Goal: Find specific page/section: Find specific page/section

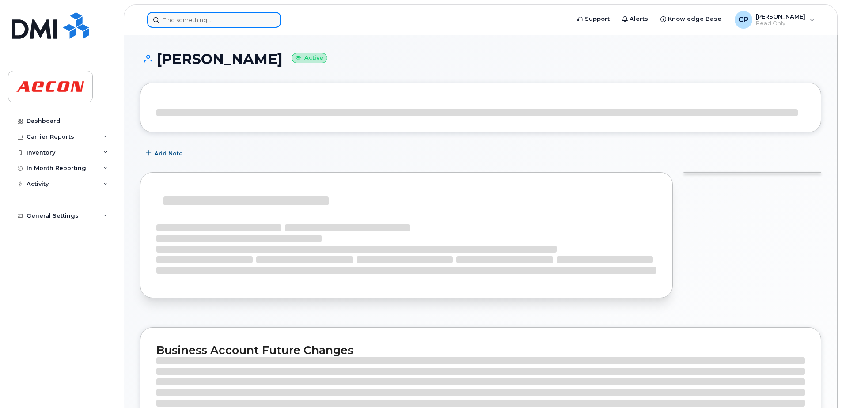
drag, startPoint x: 0, startPoint y: 0, endPoint x: 196, endPoint y: 18, distance: 196.5
click at [196, 18] on input at bounding box center [214, 20] width 134 height 16
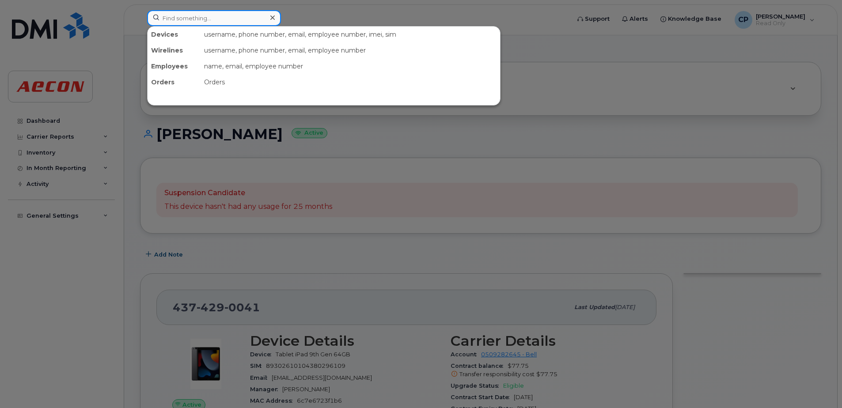
paste input "2263872524"
type input "2263872524"
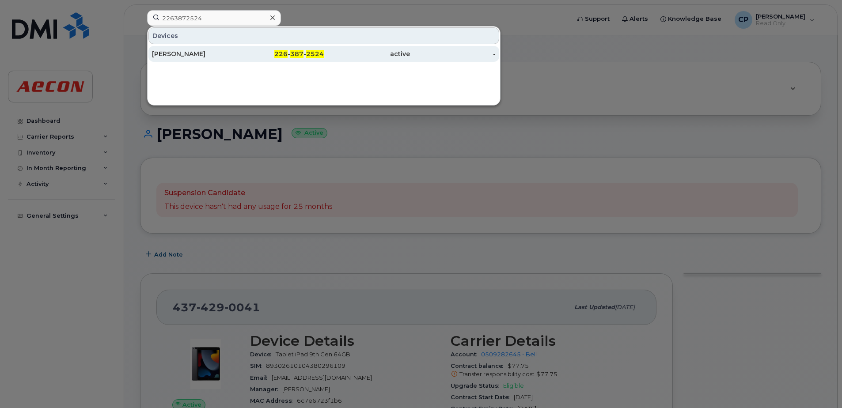
click at [348, 55] on div "active" at bounding box center [367, 53] width 86 height 9
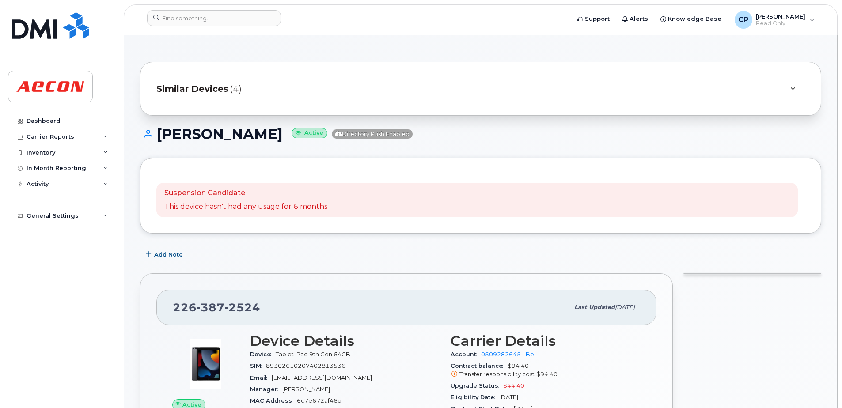
click at [222, 89] on span "Similar Devices" at bounding box center [192, 89] width 72 height 13
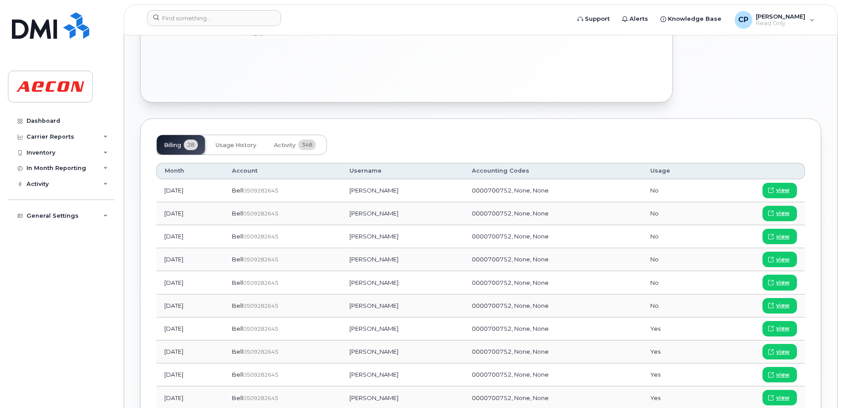
scroll to position [648, 0]
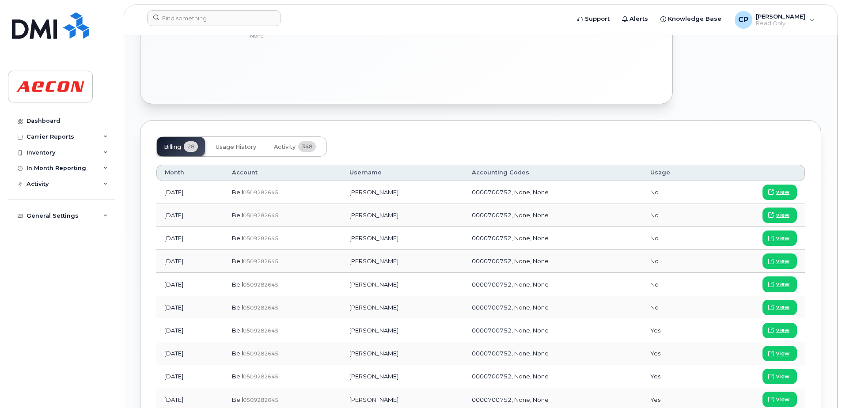
drag, startPoint x: 839, startPoint y: 191, endPoint x: 834, endPoint y: 142, distance: 49.8
click at [834, 142] on body "Support Alerts Knowledge Base CP Christina Perioris Read Only English Français …" at bounding box center [421, 100] width 842 height 1496
drag, startPoint x: 834, startPoint y: 142, endPoint x: 840, endPoint y: 191, distance: 49.5
click at [840, 191] on body "Support Alerts Knowledge Base CP Christina Perioris Read Only English Français …" at bounding box center [421, 100] width 842 height 1496
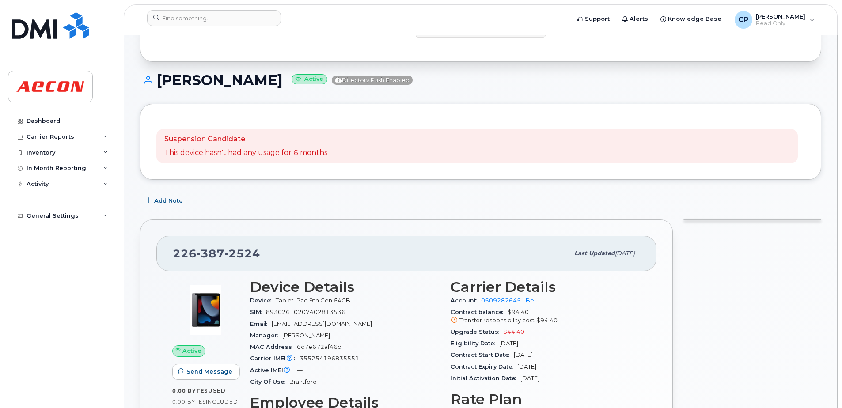
scroll to position [120, 0]
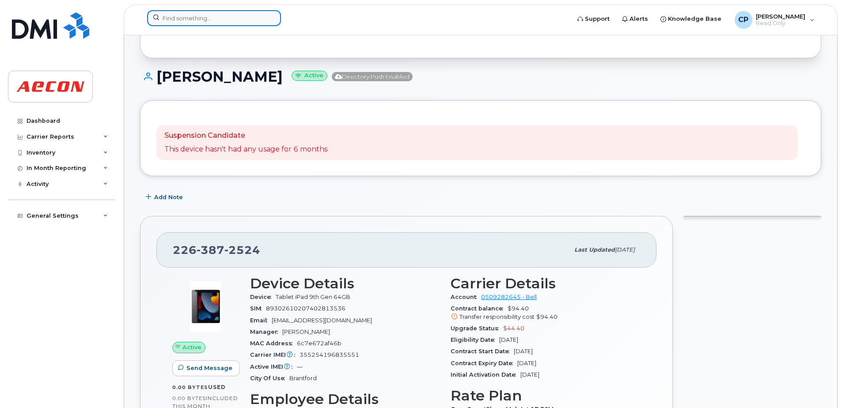
click at [238, 16] on input at bounding box center [214, 18] width 134 height 16
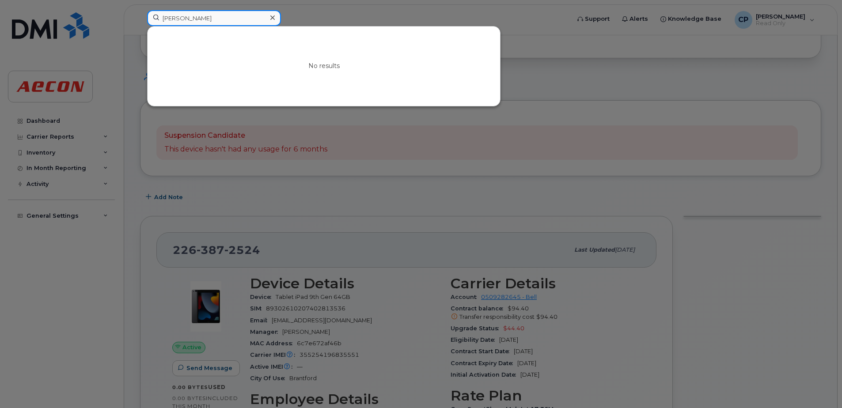
drag, startPoint x: 216, startPoint y: 20, endPoint x: 140, endPoint y: 15, distance: 76.2
click at [140, 15] on div "ken eliot No results" at bounding box center [355, 19] width 431 height 19
paste input "3653235873"
type input "3653235873"
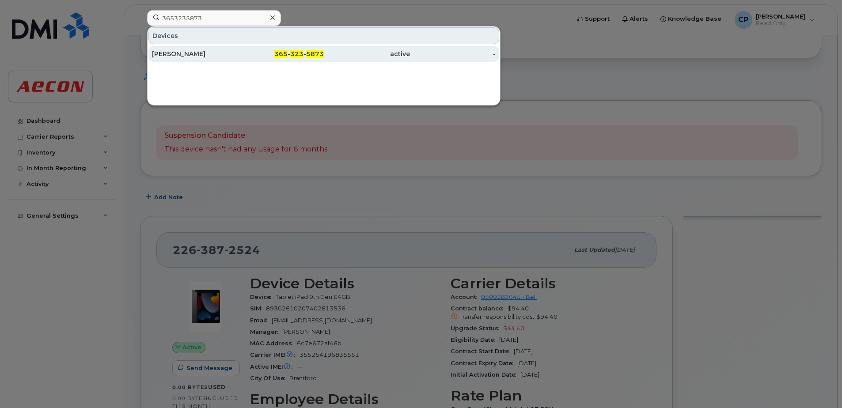
click at [327, 55] on div "active" at bounding box center [367, 53] width 86 height 9
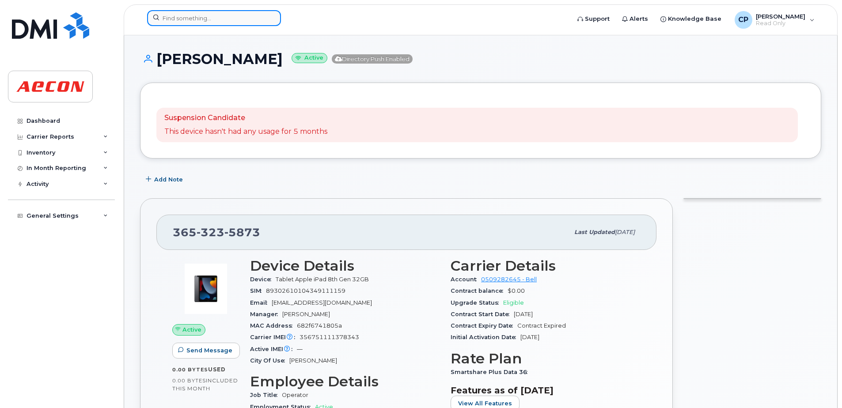
click at [199, 18] on input at bounding box center [214, 18] width 134 height 16
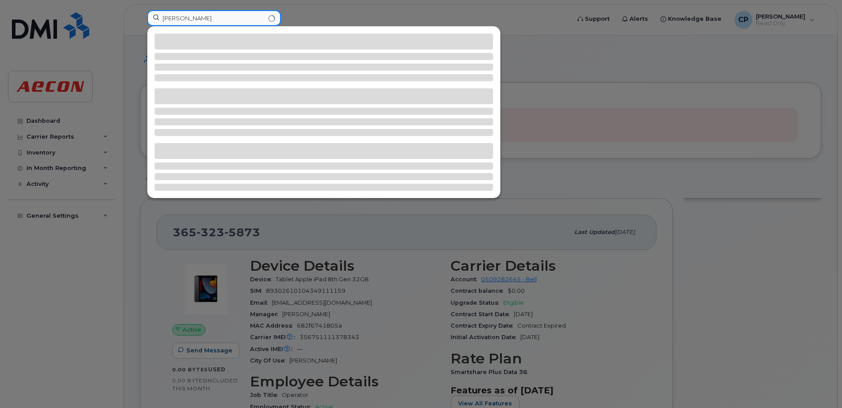
type input "Bill staats"
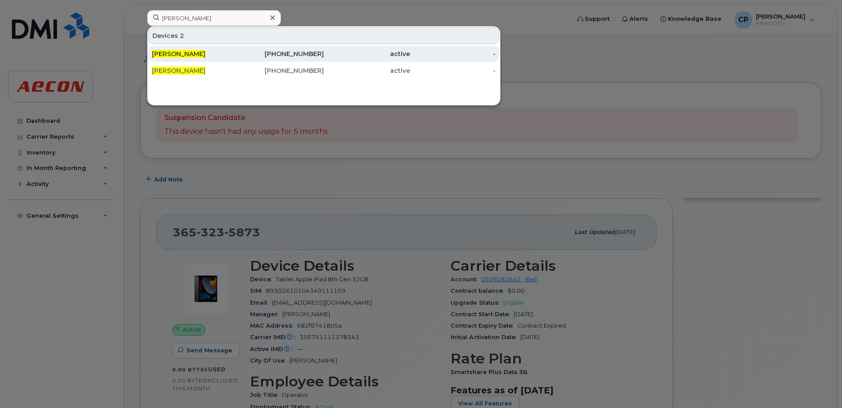
click at [301, 55] on div "519-732-9221" at bounding box center [281, 53] width 86 height 9
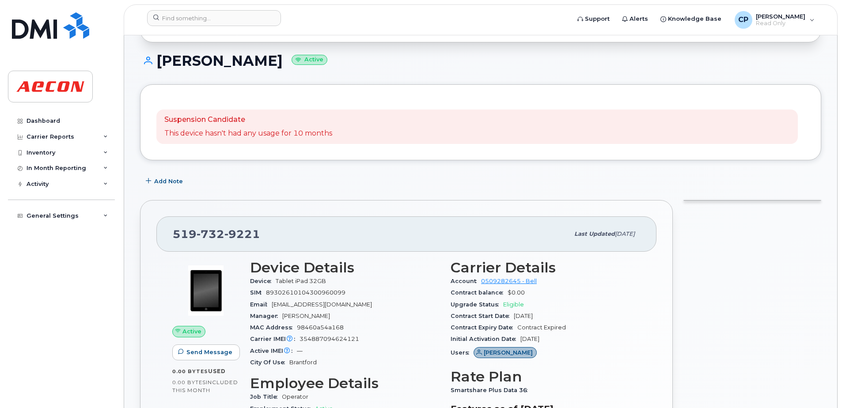
scroll to position [88, 0]
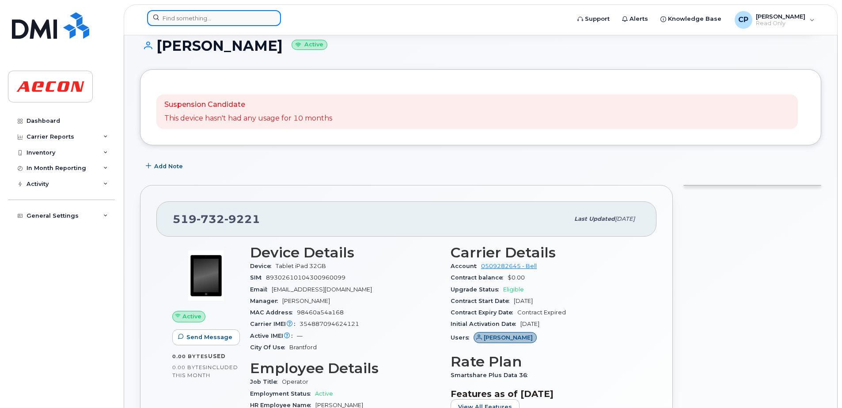
click at [207, 18] on input at bounding box center [214, 18] width 134 height 16
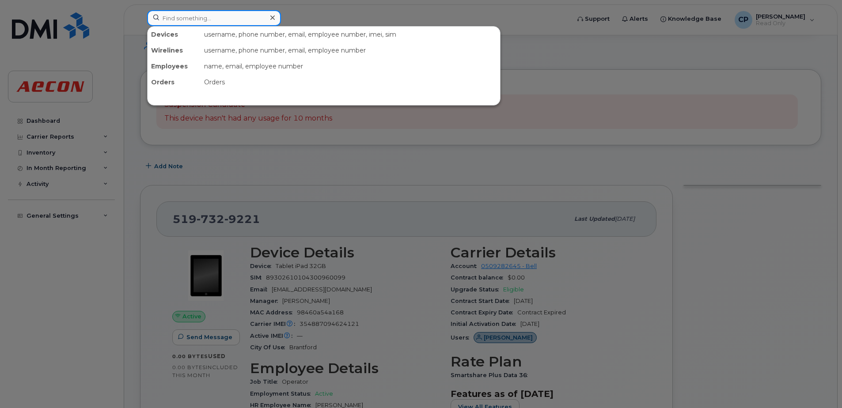
paste input "2263874738"
type input "2263874738"
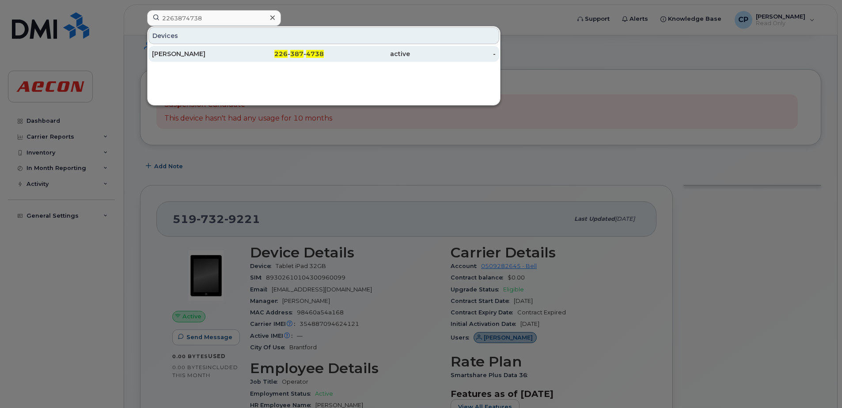
click at [320, 51] on span "4738" at bounding box center [315, 54] width 18 height 8
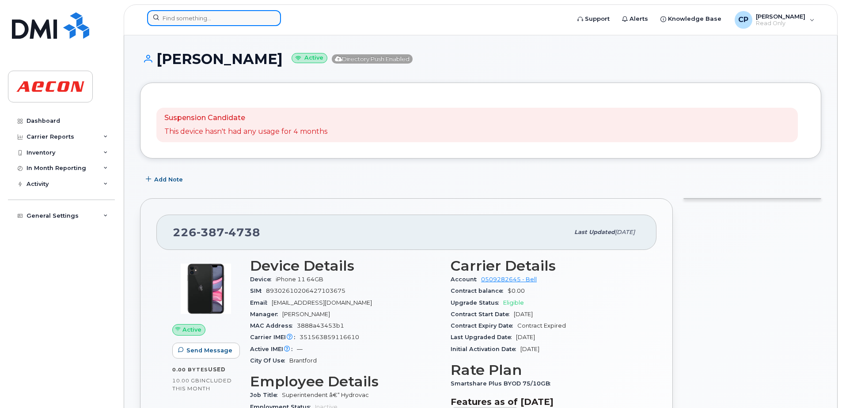
click at [210, 19] on input at bounding box center [214, 18] width 134 height 16
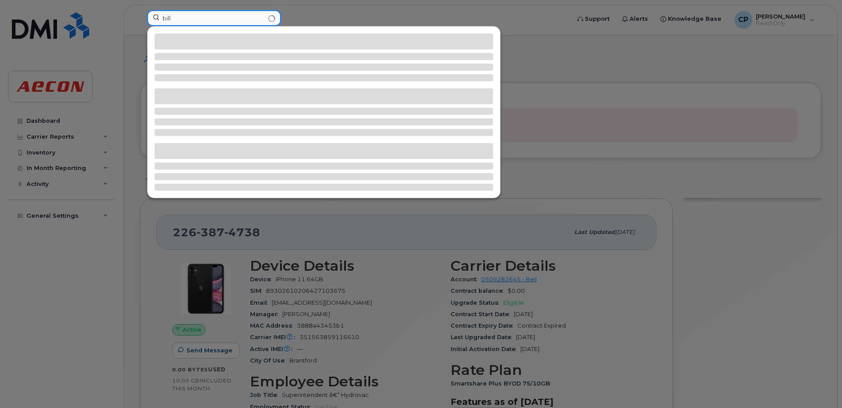
type input "bill"
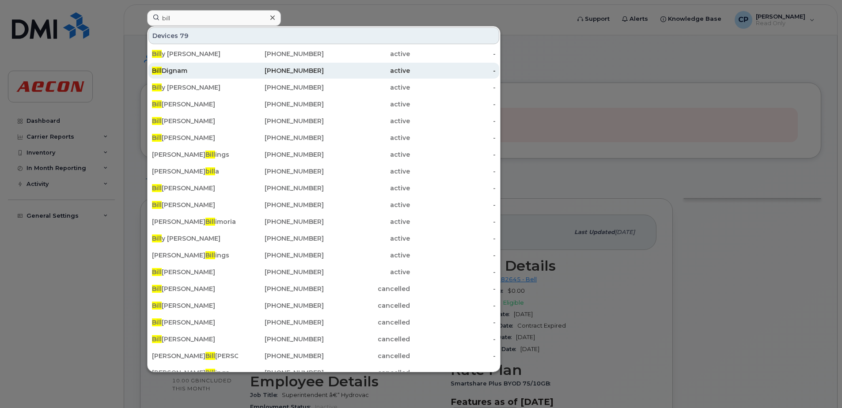
click at [327, 66] on div "active" at bounding box center [367, 71] width 86 height 16
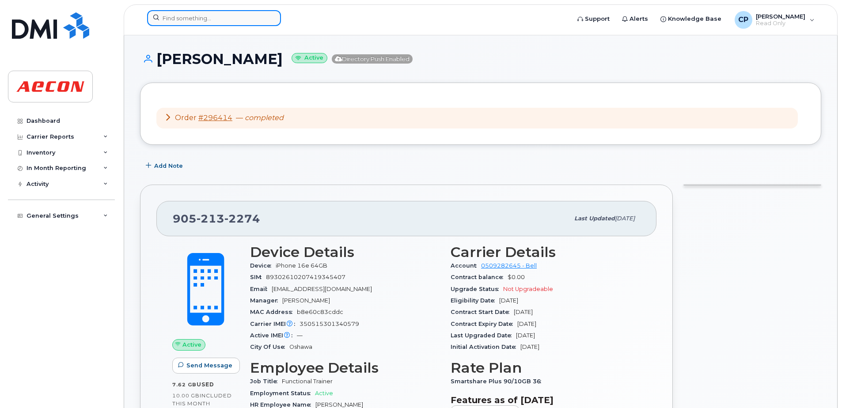
click at [233, 18] on input at bounding box center [214, 18] width 134 height 16
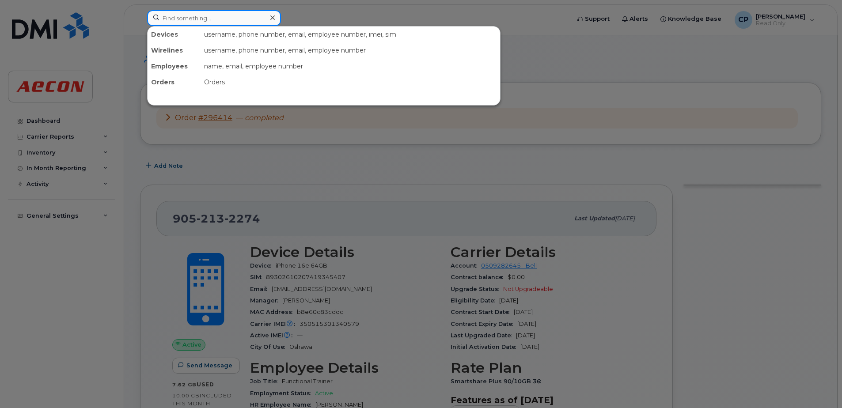
type input "[PERSON_NAME]"
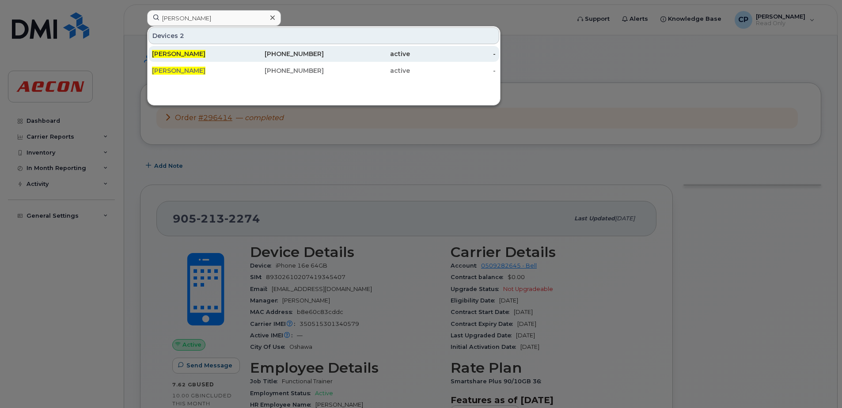
click at [291, 52] on div "[PHONE_NUMBER]" at bounding box center [281, 53] width 86 height 9
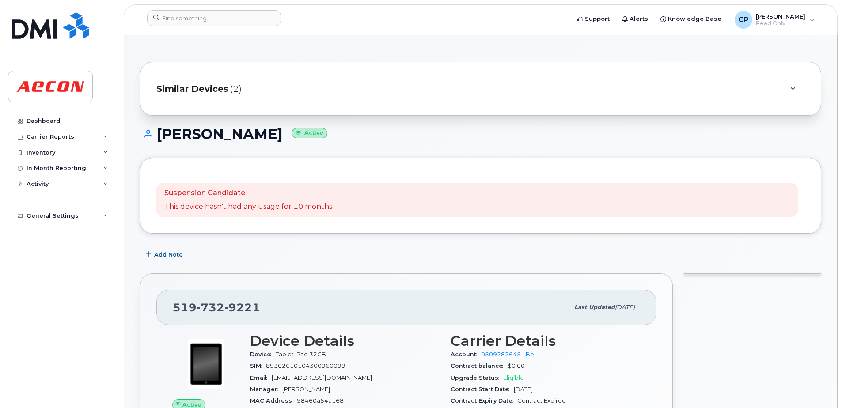
click at [232, 91] on span "(2)" at bounding box center [235, 89] width 11 height 13
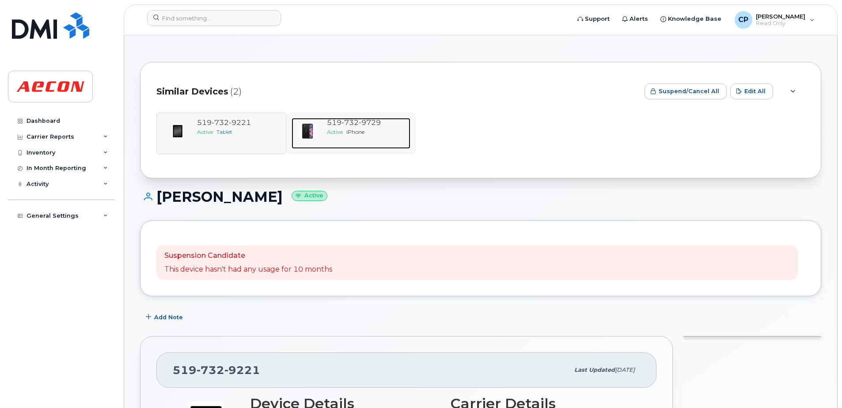
click at [354, 125] on span "732" at bounding box center [350, 122] width 17 height 8
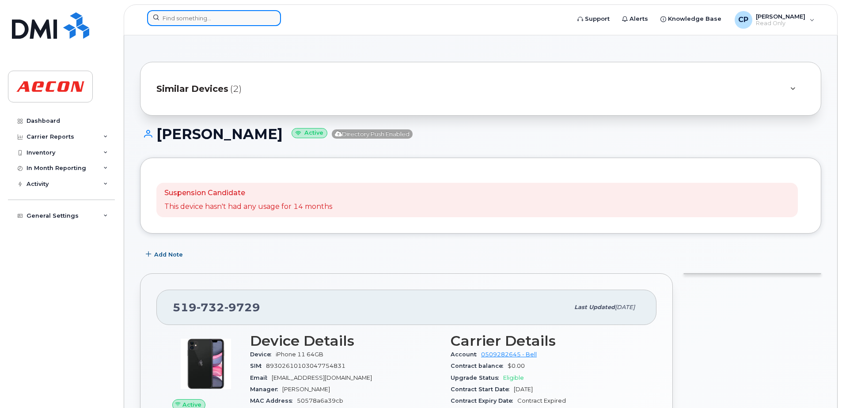
click at [172, 17] on input at bounding box center [214, 18] width 134 height 16
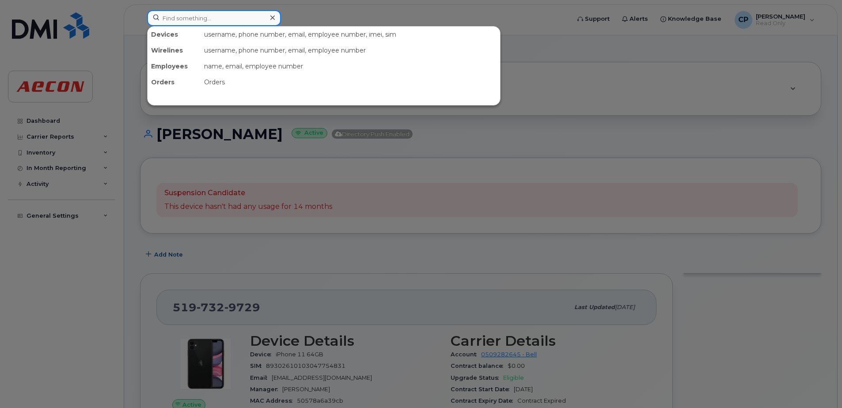
paste input "5197329729"
type input "5197329729"
